Goal: Use online tool/utility: Utilize a website feature to perform a specific function

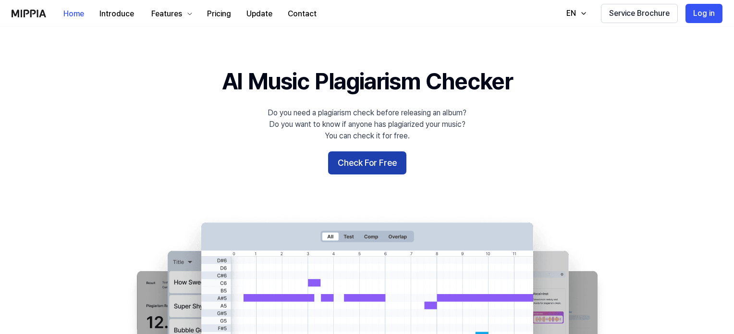
click at [371, 165] on button "Check For Free" at bounding box center [367, 162] width 78 height 23
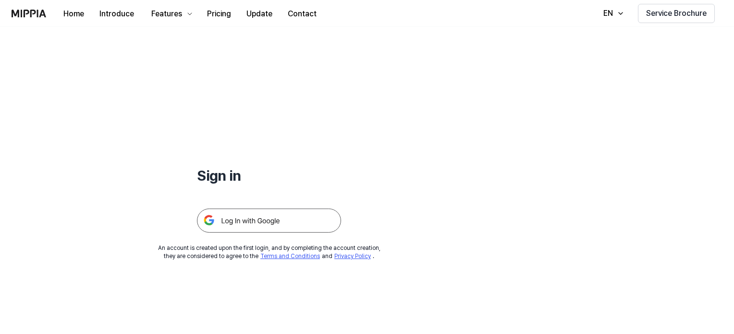
click at [229, 221] on img at bounding box center [269, 221] width 144 height 24
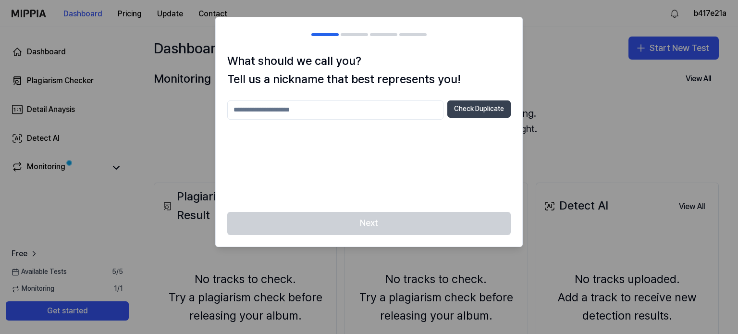
click at [476, 109] on button "Check Duplicate" at bounding box center [478, 108] width 63 height 17
click at [358, 102] on input "text" at bounding box center [335, 109] width 216 height 19
type input "*"
type input "****"
click at [493, 105] on button "Check Duplicate" at bounding box center [478, 108] width 63 height 17
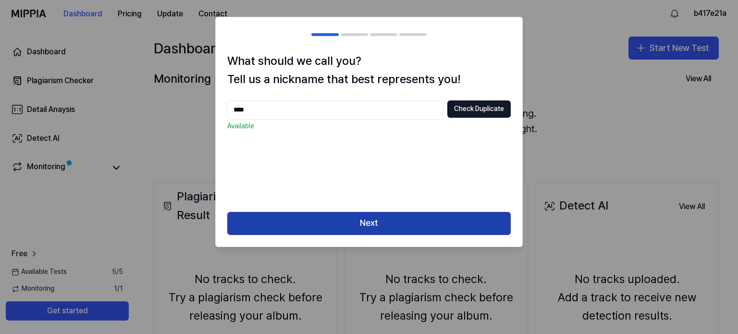
click at [368, 219] on button "Next" at bounding box center [368, 223] width 283 height 23
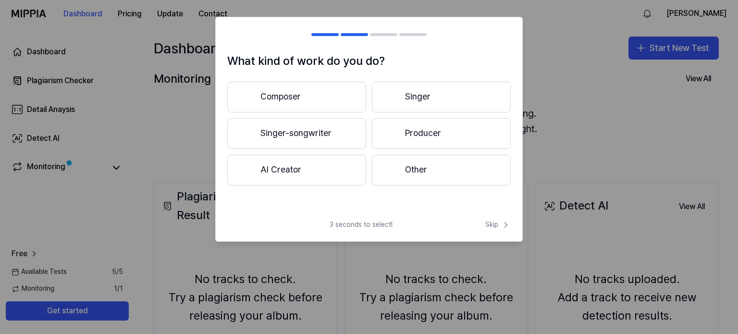
click at [357, 95] on button "Composer" at bounding box center [296, 97] width 139 height 31
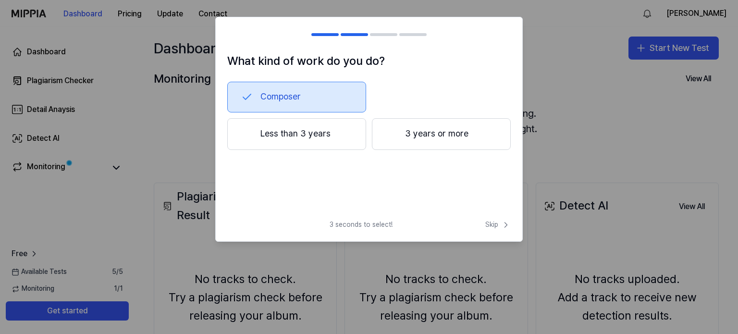
click at [309, 138] on button "Less than 3 years" at bounding box center [296, 134] width 139 height 32
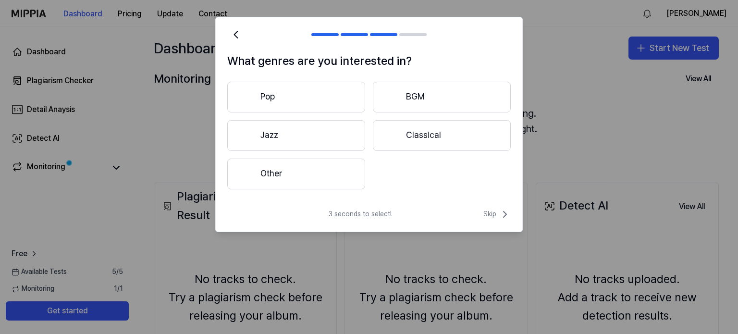
click at [325, 96] on button "Pop" at bounding box center [296, 97] width 138 height 31
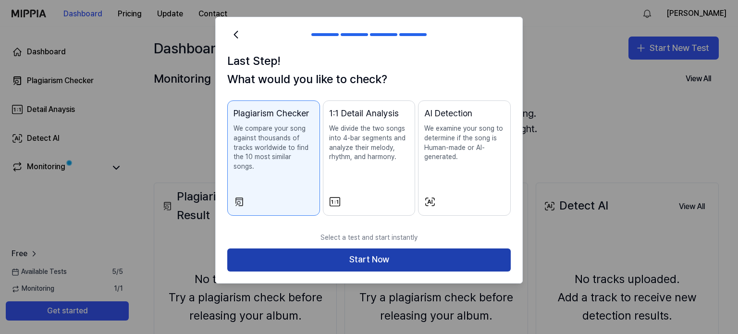
click at [323, 248] on button "Start Now" at bounding box center [368, 259] width 283 height 23
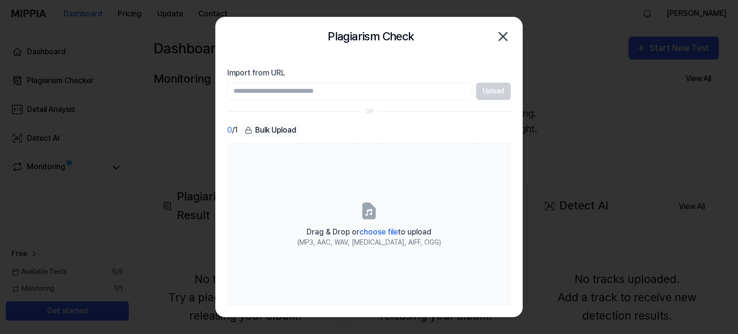
click at [282, 126] on div "Bulk Upload" at bounding box center [271, 129] width 58 height 13
click at [290, 128] on div "Bulk Upload" at bounding box center [271, 129] width 58 height 13
click at [358, 94] on input "Import from URL" at bounding box center [349, 91] width 245 height 17
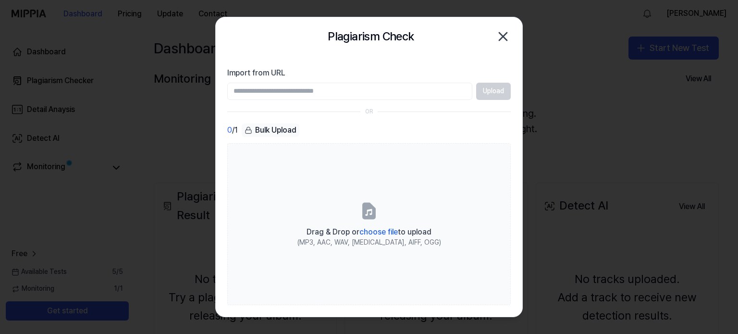
click at [274, 134] on div "Bulk Upload" at bounding box center [271, 129] width 58 height 13
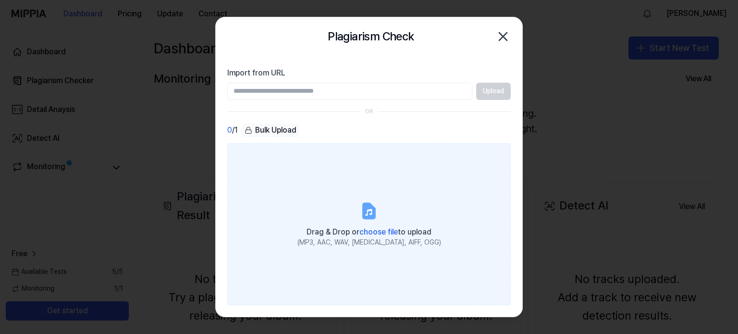
click at [369, 225] on div "Drag & Drop or choose file to upload" at bounding box center [369, 230] width 144 height 13
click at [0, 0] on input "Drag & Drop or choose file to upload (MP3, AAC, WAV, FLAC, AIFF, OGG)" at bounding box center [0, 0] width 0 height 0
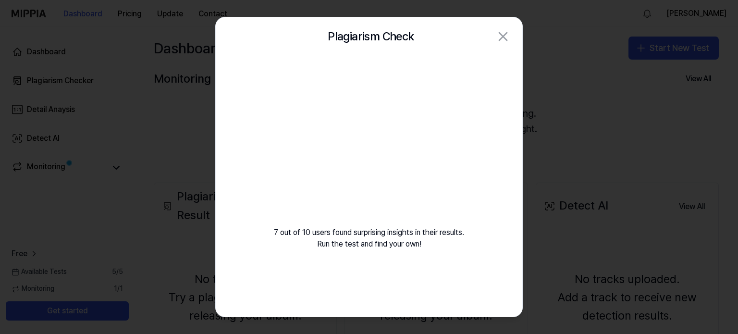
click at [309, 182] on video at bounding box center [369, 148] width 138 height 138
click at [336, 176] on video at bounding box center [369, 148] width 138 height 138
